Goal: Answer question/provide support

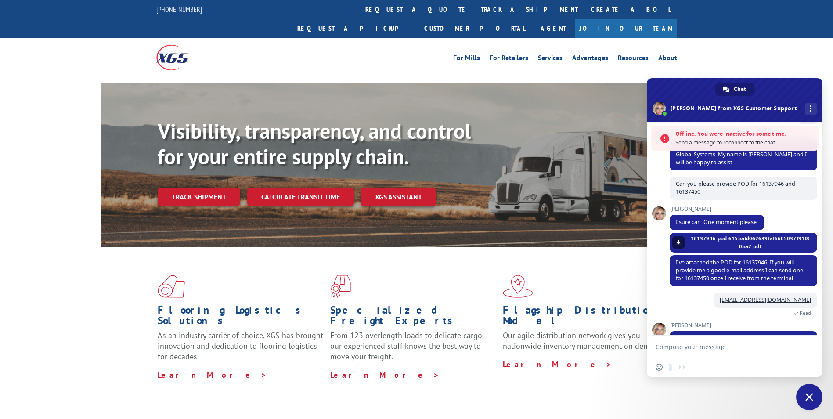
scroll to position [123, 0]
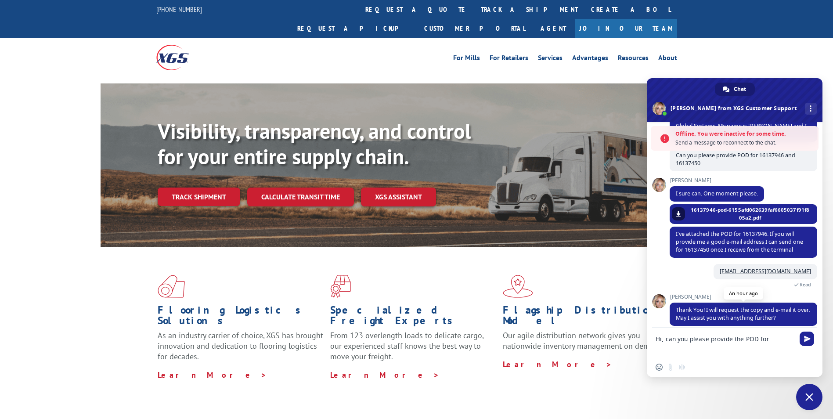
paste textarea "16137472"
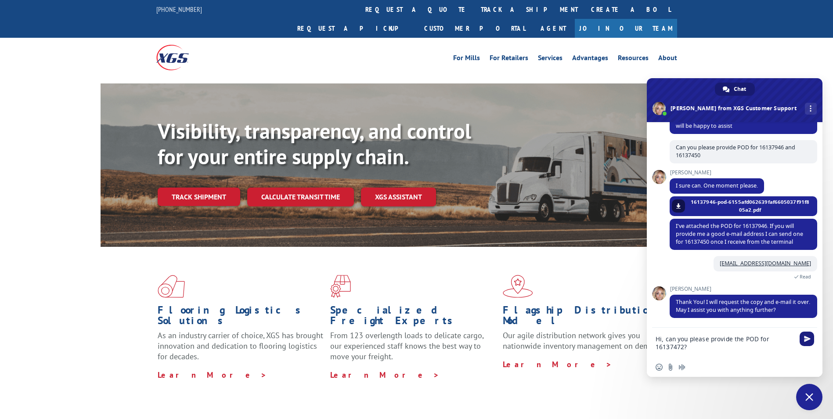
type textarea "Hi, can you please provide the POD for 16137472?"
click at [809, 340] on span "Send" at bounding box center [807, 339] width 7 height 7
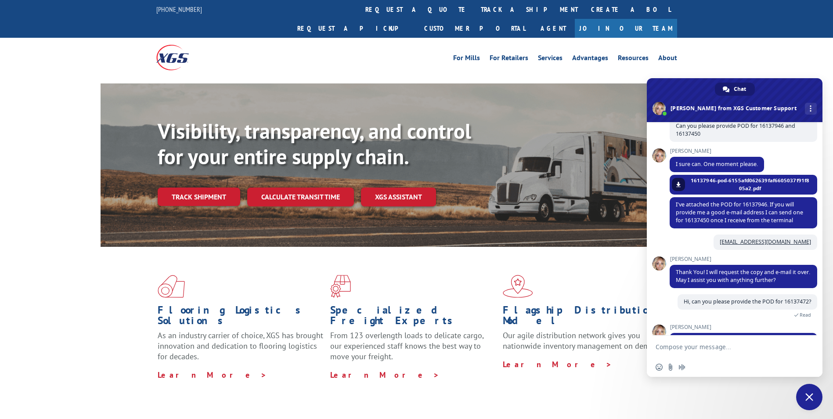
scroll to position [185, 0]
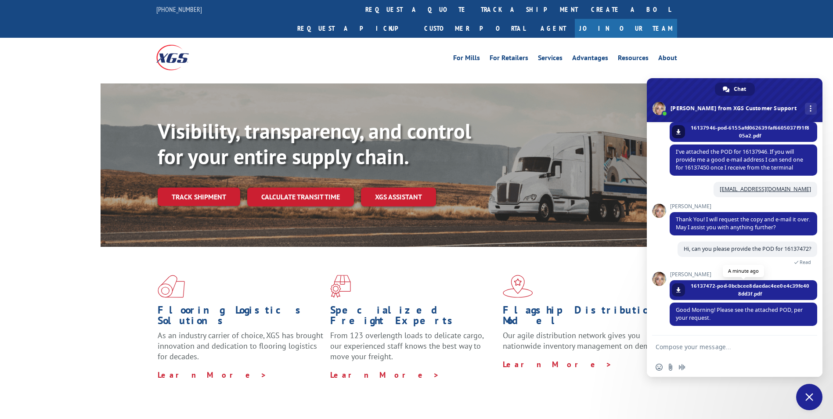
click at [685, 292] on link at bounding box center [678, 289] width 13 height 13
click at [699, 354] on textarea "Compose your message..." at bounding box center [726, 347] width 141 height 22
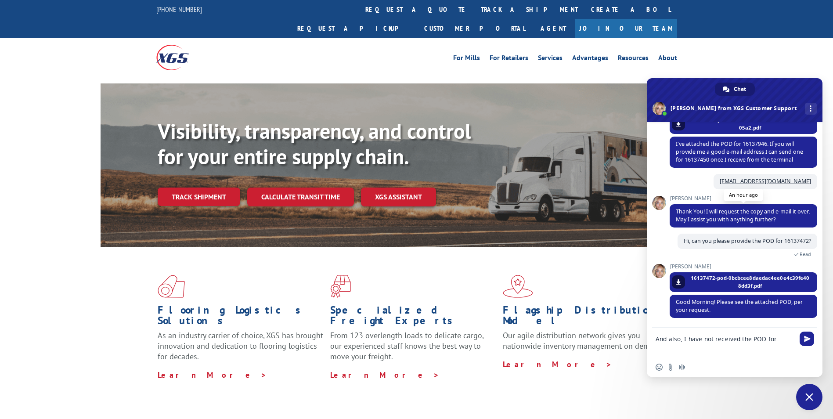
scroll to position [132, 0]
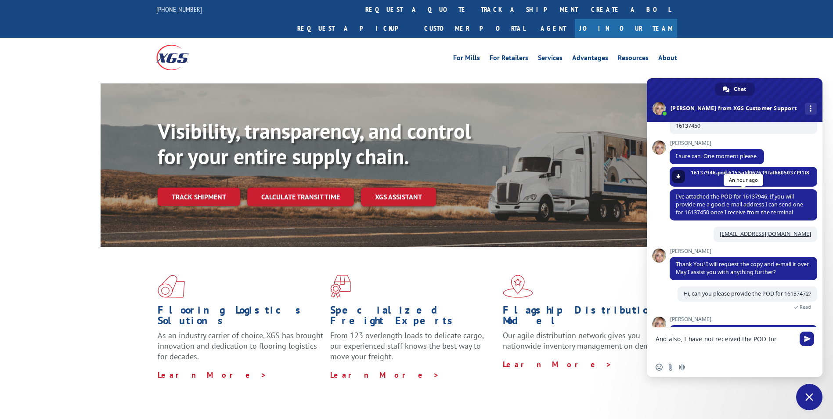
click at [755, 199] on span "I've attached the POD for 16137946. If you will provide me a good e-mail addres…" at bounding box center [739, 204] width 127 height 23
click at [756, 199] on span "I've attached the POD for 16137946. If you will provide me a good e-mail addres…" at bounding box center [739, 204] width 127 height 23
copy span "16137946"
click at [778, 339] on textarea "And also, I have not received the POD for" at bounding box center [726, 343] width 141 height 30
paste textarea "16137946"
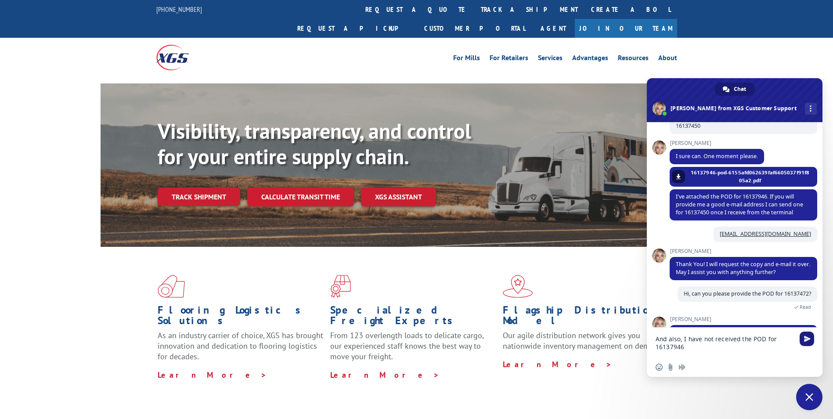
type textarea "And also, I have not received the POD for 16137946"
click at [808, 340] on span "Send" at bounding box center [807, 339] width 7 height 7
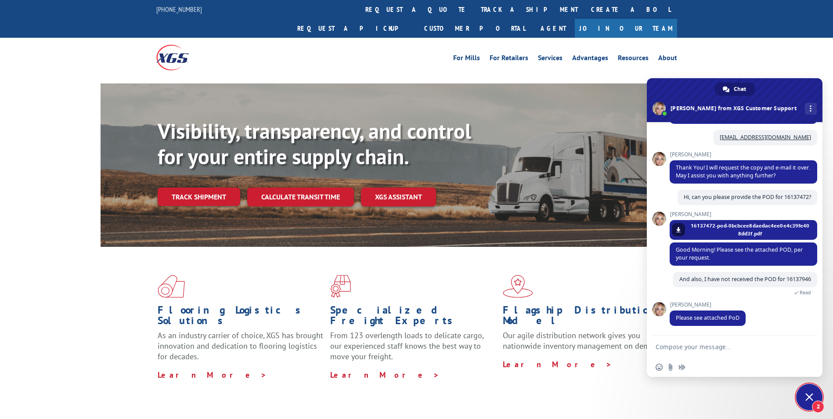
scroll to position [267, 0]
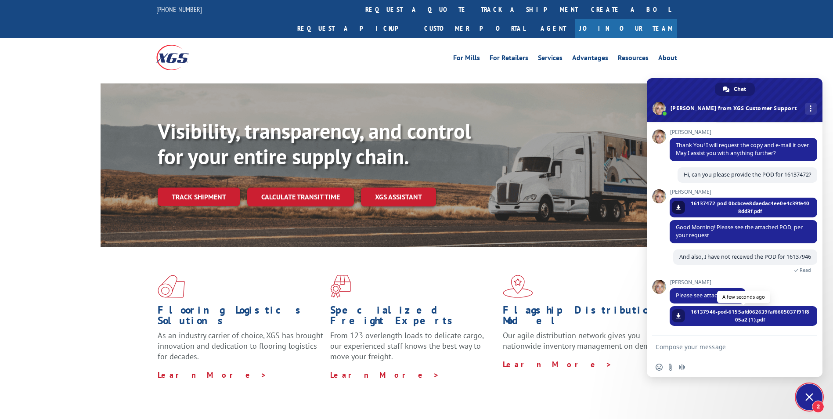
click at [682, 314] on link at bounding box center [678, 315] width 13 height 13
click at [756, 293] on div "[PERSON_NAME] Please see attached PoD A few seconds ago" at bounding box center [744, 292] width 148 height 27
click at [694, 259] on span "And also, I have not received the POD for 16137946" at bounding box center [745, 256] width 132 height 7
copy span "16137946"
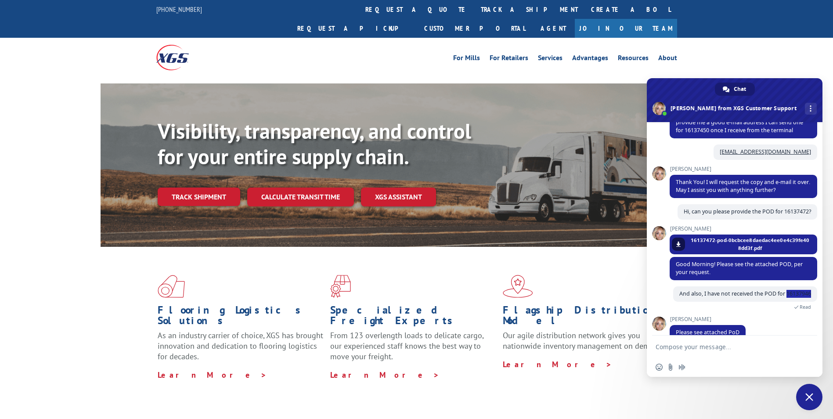
scroll to position [162, 0]
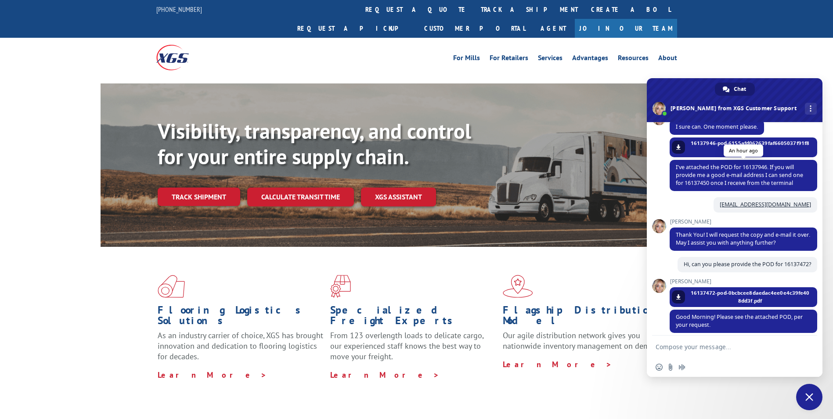
click at [704, 182] on span "I've attached the POD for 16137946. If you will provide me a good e-mail addres…" at bounding box center [739, 174] width 127 height 23
copy span "16137450"
click at [706, 351] on textarea "Compose your message..." at bounding box center [726, 347] width 141 height 22
paste textarea "16137450"
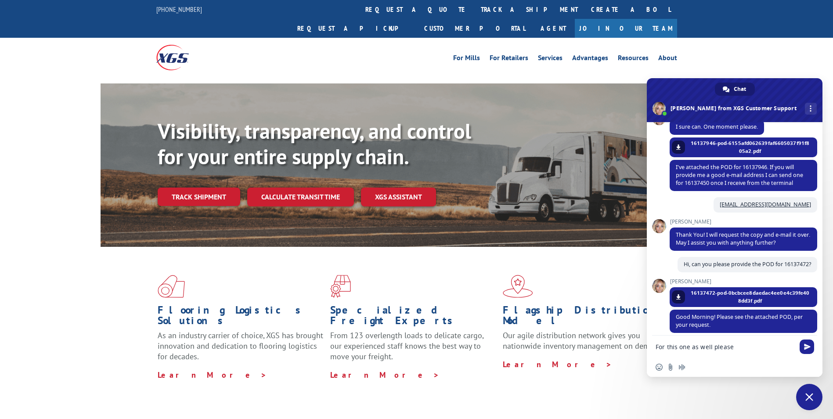
type textarea "For this one as well please 16137450"
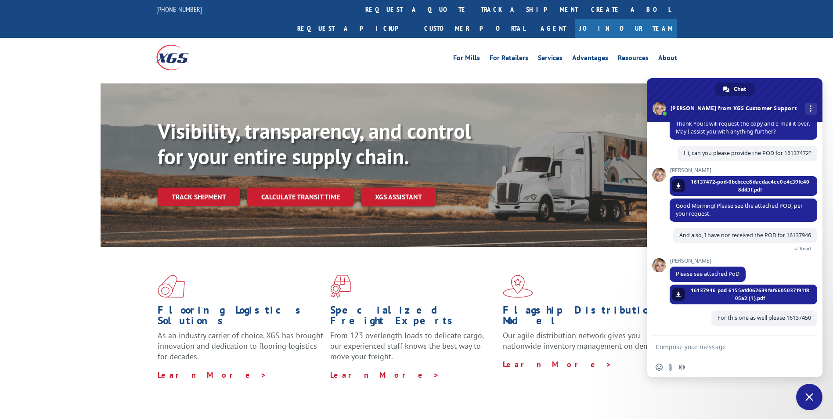
scroll to position [289, 0]
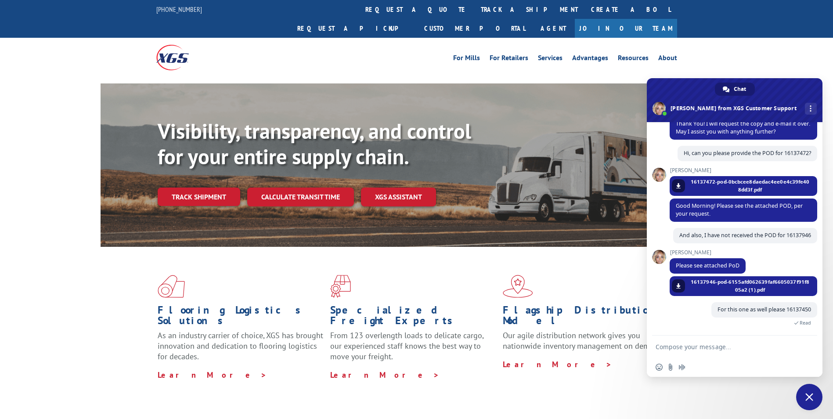
click at [222, 188] on link "Track shipment" at bounding box center [199, 197] width 83 height 18
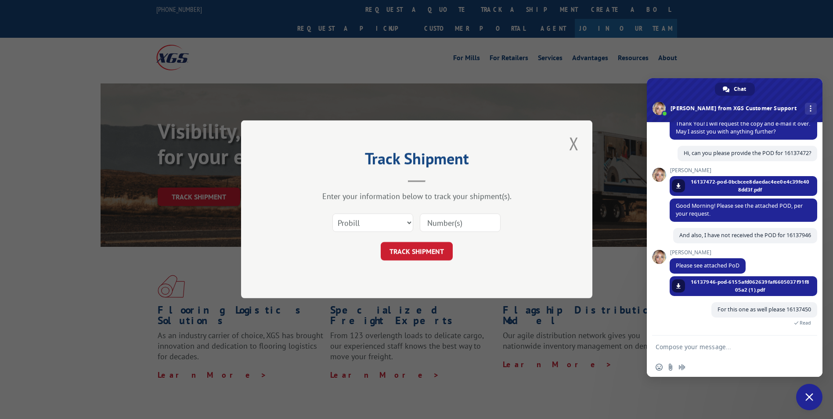
click at [448, 222] on input at bounding box center [460, 223] width 81 height 18
paste input "16137453"
type input "16137453"
click at [427, 243] on button "TRACK SHIPMENT" at bounding box center [417, 251] width 72 height 18
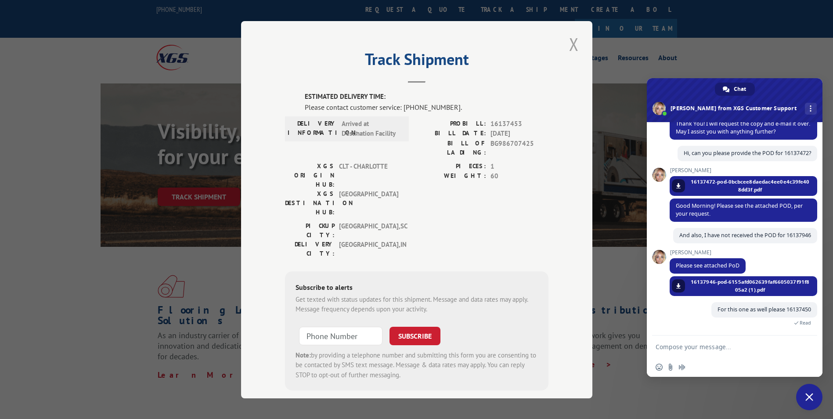
click at [568, 47] on button "Close modal" at bounding box center [574, 44] width 15 height 24
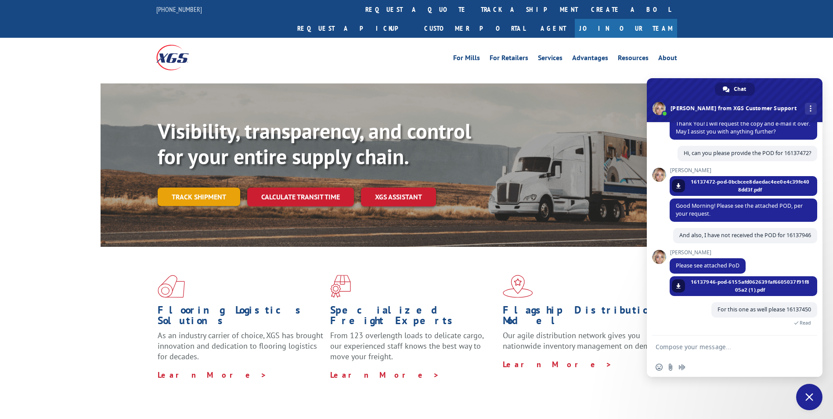
click at [220, 188] on link "Track shipment" at bounding box center [199, 197] width 83 height 18
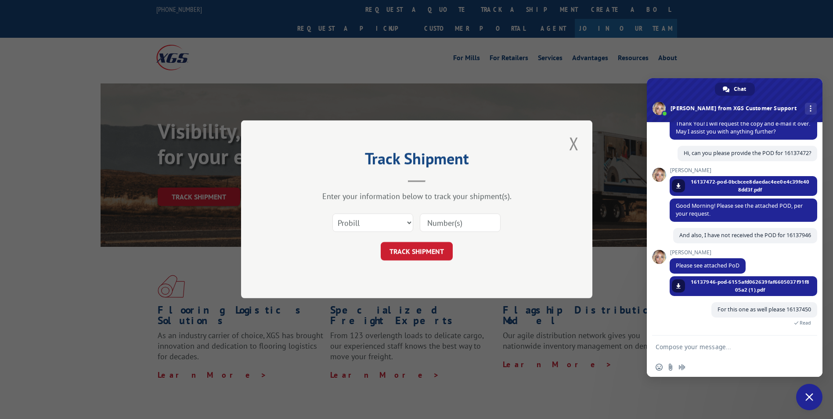
drag, startPoint x: 473, startPoint y: 234, endPoint x: 467, endPoint y: 225, distance: 10.5
click at [469, 228] on div "Select category... Probill BOL PO" at bounding box center [417, 223] width 264 height 29
click at [433, 247] on button "TRACK SHIPMENT" at bounding box center [417, 251] width 72 height 18
click at [453, 218] on input at bounding box center [460, 223] width 81 height 18
paste input "16137435"
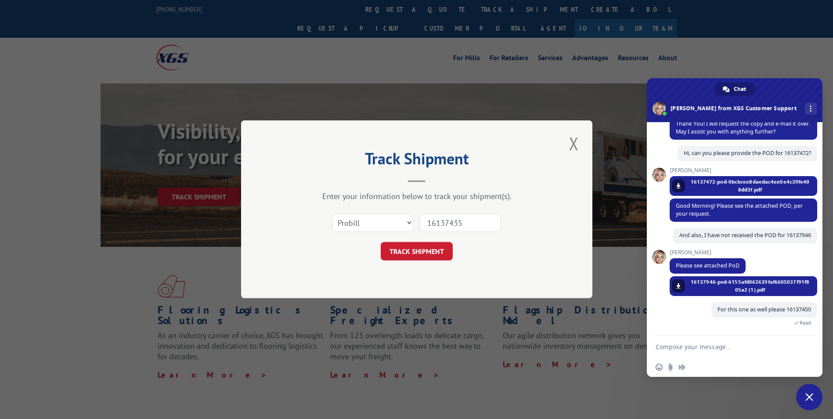
type input "16137435"
click at [426, 239] on form "Select category... Probill BOL PO 16137435 TRACK SHIPMENT" at bounding box center [417, 235] width 264 height 52
click at [431, 247] on button "TRACK SHIPMENT" at bounding box center [417, 251] width 72 height 18
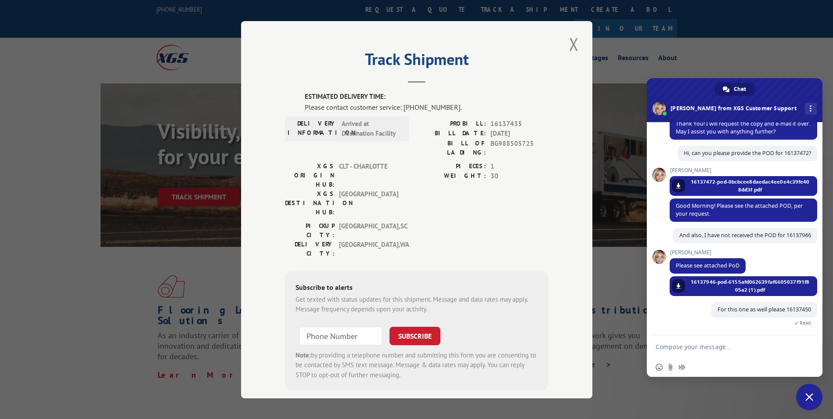
drag, startPoint x: 735, startPoint y: 356, endPoint x: 731, endPoint y: 353, distance: 5.3
click at [734, 356] on textarea "Compose your message..." at bounding box center [726, 347] width 141 height 22
click at [731, 353] on textarea "Compose your message..." at bounding box center [726, 347] width 141 height 22
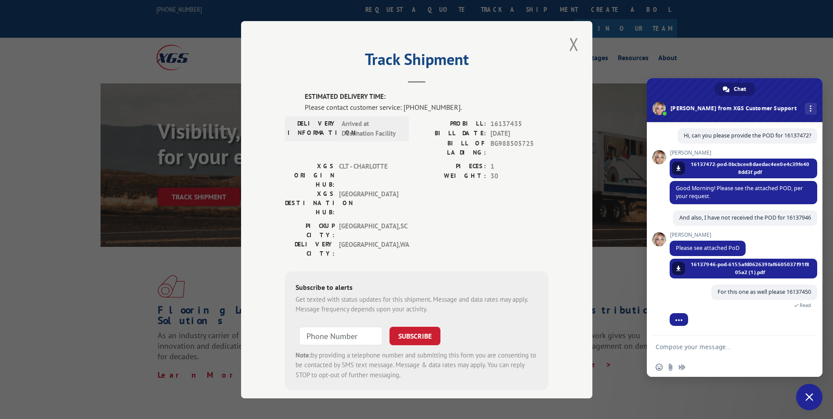
click at [732, 353] on textarea "Compose your message..." at bounding box center [726, 347] width 141 height 22
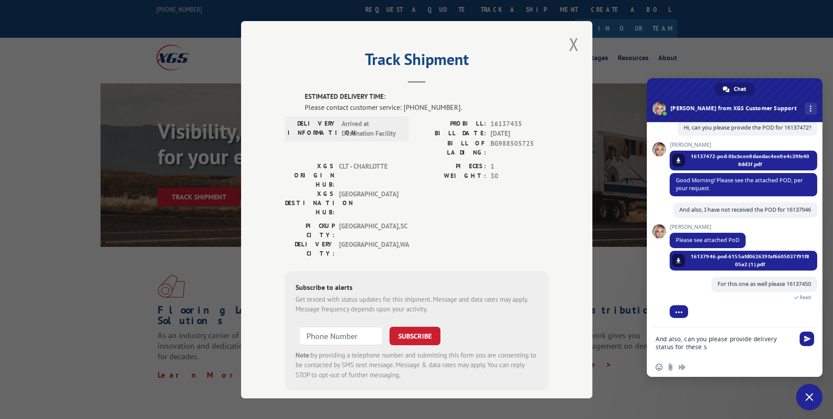
scroll to position [335, 0]
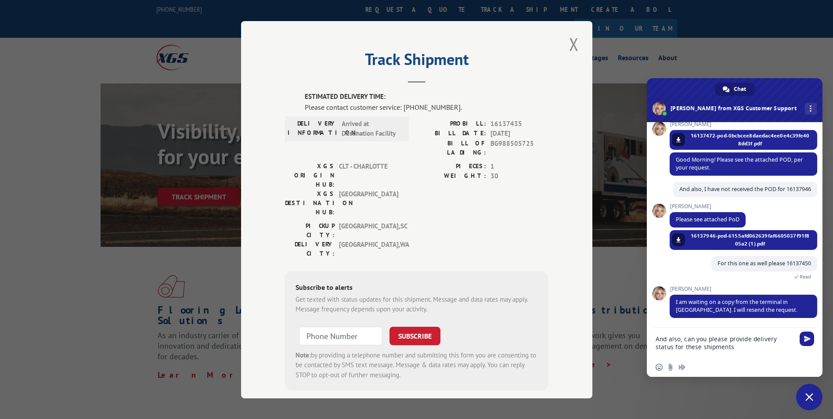
type textarea "And also, can you please provide delivery status for these shipments?"
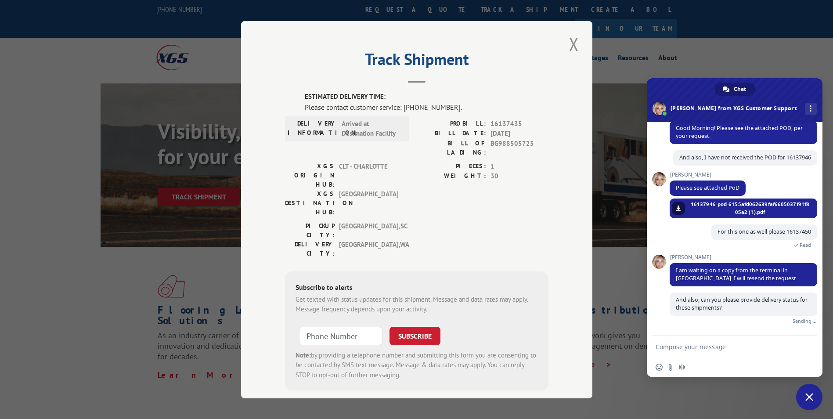
scroll to position [356, 0]
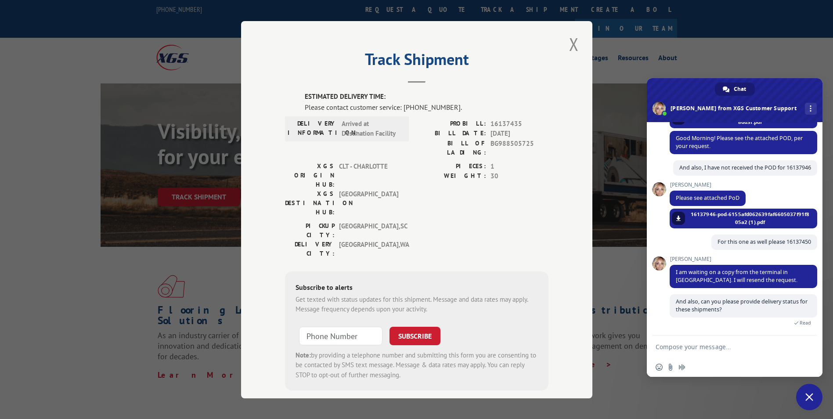
paste textarea "16137453 16137435 16137418 16137414 16137409 16137407 16137402 16137399 16137398"
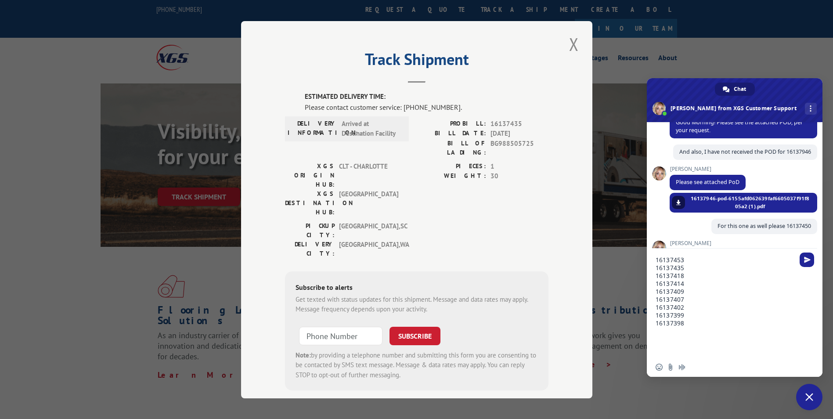
scroll to position [0, 0]
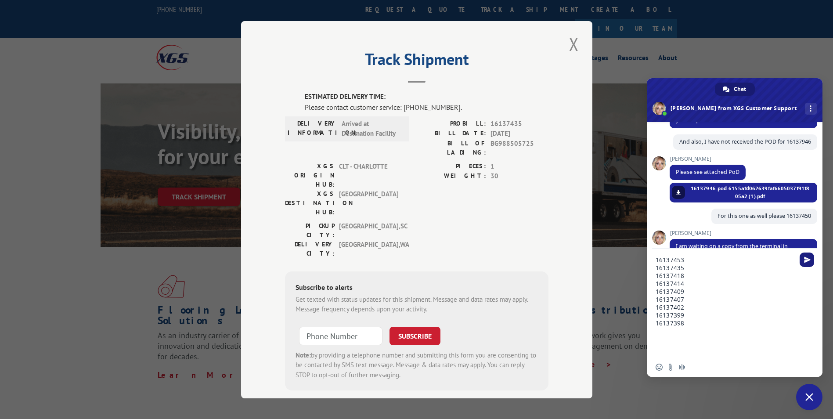
type textarea "16137453 16137435 16137418 16137414 16137409 16137407 16137402 16137399 16137398"
click at [809, 257] on span "Send" at bounding box center [807, 260] width 7 height 7
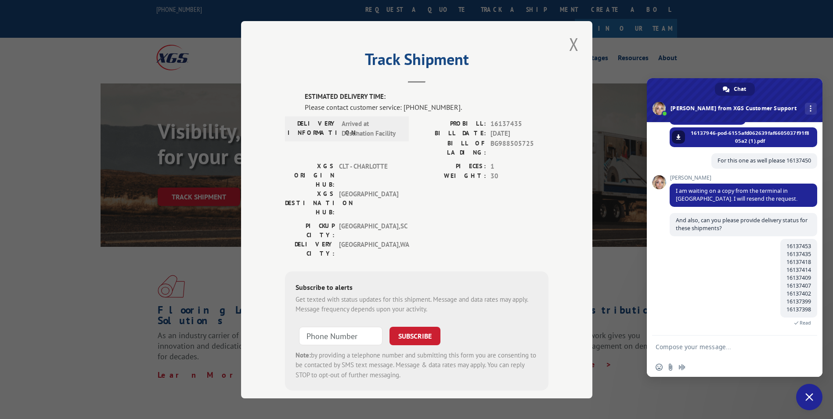
scroll to position [437, 0]
click at [573, 48] on button "Close modal" at bounding box center [574, 44] width 15 height 24
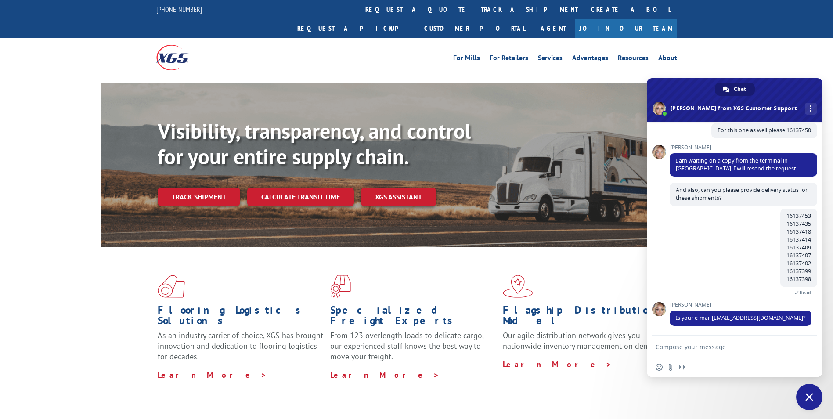
scroll to position [485, 0]
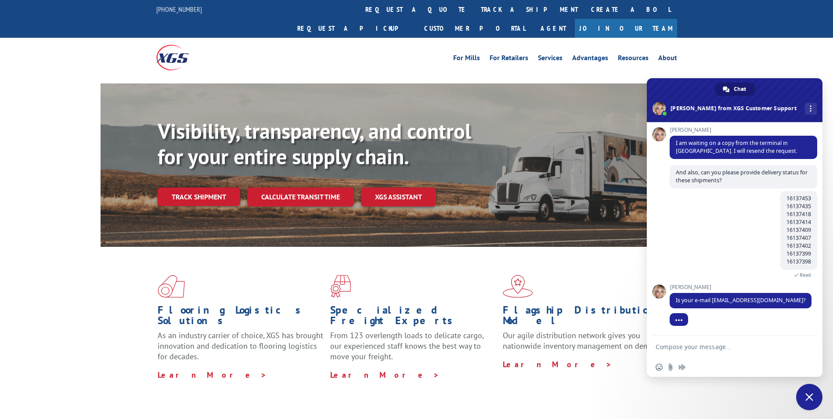
click at [704, 345] on textarea "Compose your message..." at bounding box center [726, 347] width 141 height 22
type textarea "Yes"
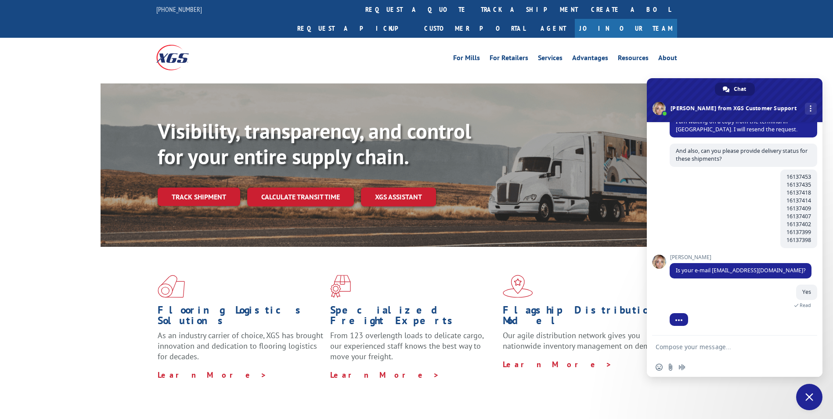
scroll to position [528, 0]
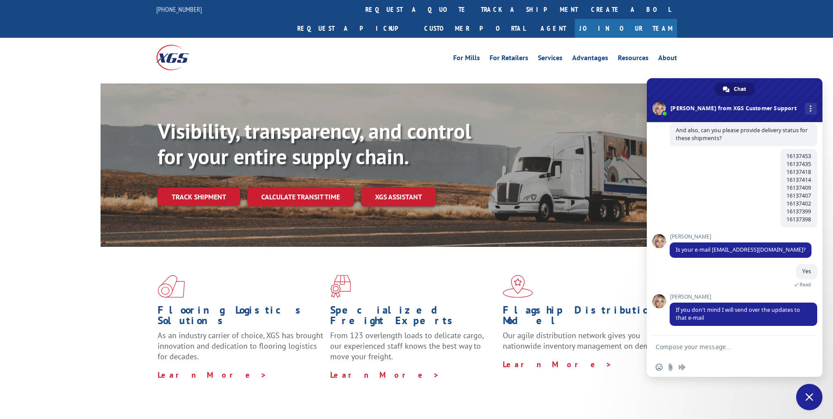
click at [697, 355] on textarea "Compose your message..." at bounding box center [726, 347] width 141 height 22
type textarea "Ok thanks"
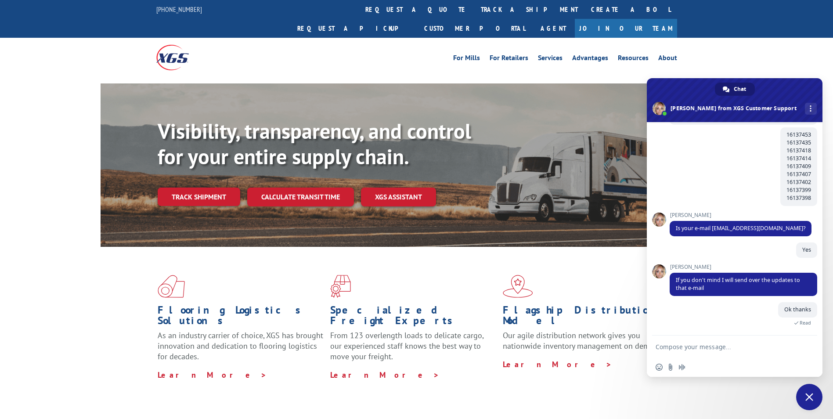
scroll to position [579, 0]
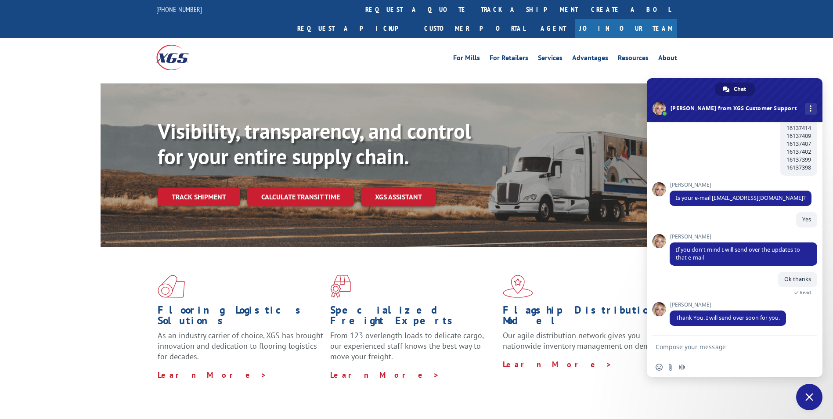
click at [813, 403] on span "Close chat" at bounding box center [809, 397] width 26 height 26
